Goal: Information Seeking & Learning: Learn about a topic

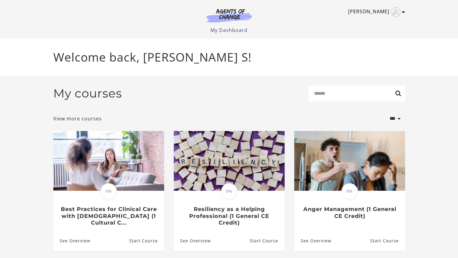
click at [402, 12] on link "[PERSON_NAME]" at bounding box center [375, 12] width 54 height 10
click at [223, 95] on div "My courses Search" at bounding box center [229, 95] width 352 height 21
click at [398, 121] on select "**********" at bounding box center [386, 118] width 40 height 15
click at [287, 106] on div "My courses Search" at bounding box center [229, 95] width 352 height 21
click at [378, 11] on link "Alexis S" at bounding box center [375, 12] width 54 height 10
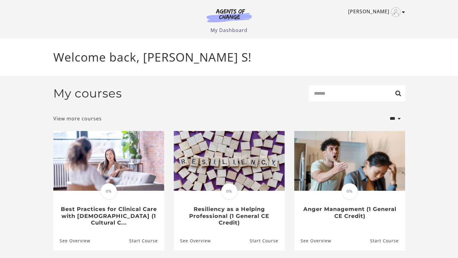
click at [378, 11] on link "Alexis S" at bounding box center [375, 12] width 54 height 10
click at [375, 23] on link "My Account" at bounding box center [380, 22] width 53 height 10
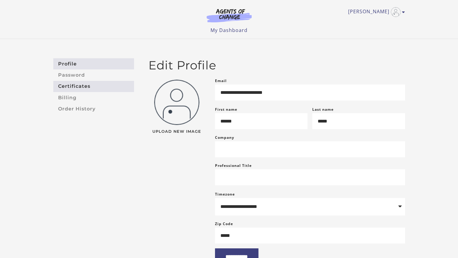
click at [84, 84] on link "Certificates" at bounding box center [93, 86] width 81 height 11
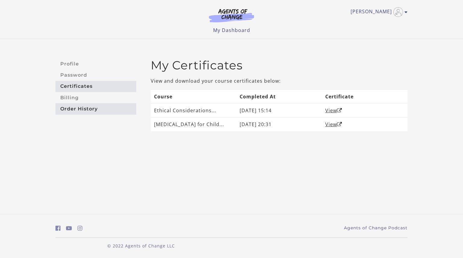
click at [81, 110] on link "Order History" at bounding box center [95, 108] width 81 height 11
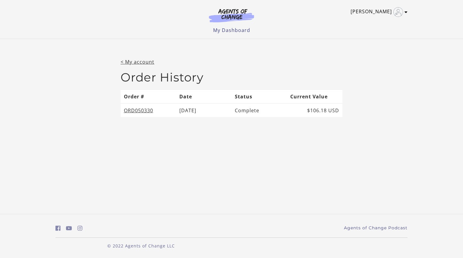
click at [380, 12] on link "[PERSON_NAME]" at bounding box center [377, 12] width 54 height 10
click at [221, 30] on link "My Dashboard" at bounding box center [231, 30] width 37 height 7
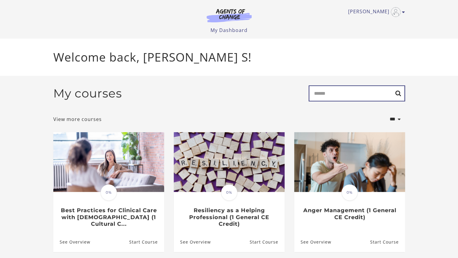
click at [330, 89] on input "Search" at bounding box center [357, 93] width 96 height 16
type input "*******"
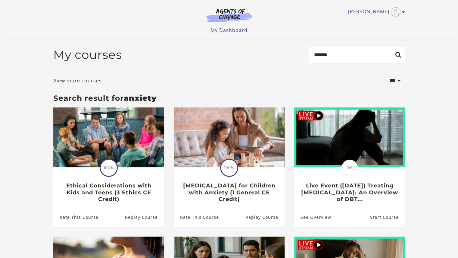
scroll to position [27, 0]
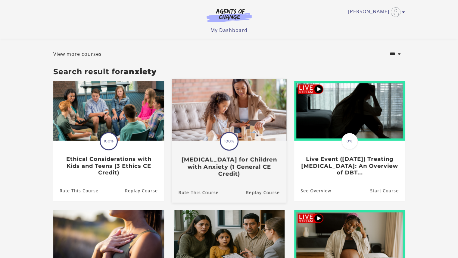
click at [268, 111] on img at bounding box center [229, 110] width 115 height 62
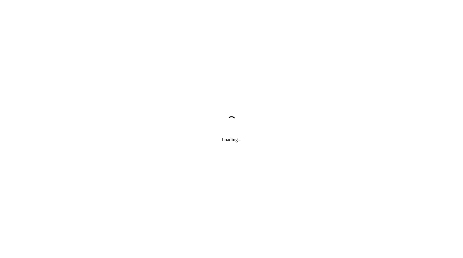
click at [315, 135] on div "Loading..." at bounding box center [231, 129] width 463 height 258
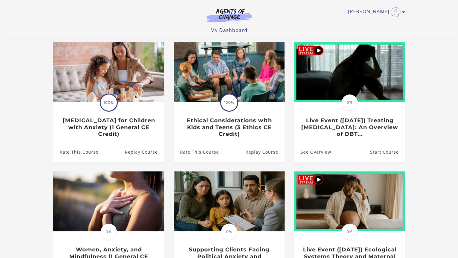
scroll to position [27, 0]
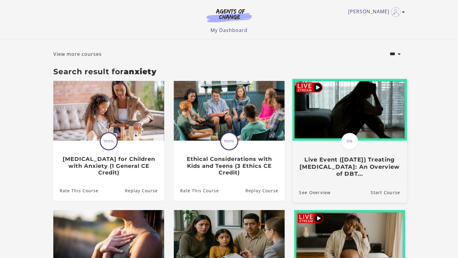
click at [383, 177] on h3 "Live Event (8/22/25) Treating Anxiety Disorders: An Overview of DBT..." at bounding box center [349, 166] width 101 height 21
